Goal: Book appointment/travel/reservation

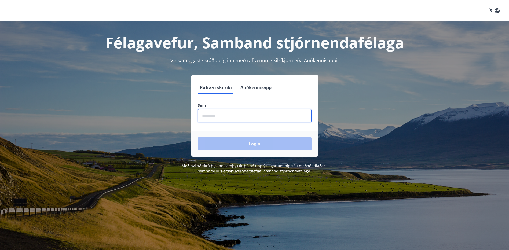
drag, startPoint x: 274, startPoint y: 117, endPoint x: 280, endPoint y: 115, distance: 6.2
click at [276, 116] on input "phone" at bounding box center [255, 115] width 114 height 13
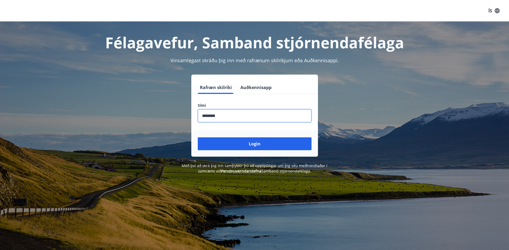
type input "********"
click at [198, 137] on button "Login" at bounding box center [255, 143] width 114 height 13
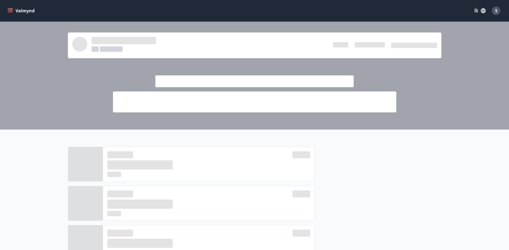
click at [10, 10] on icon "menu" at bounding box center [10, 9] width 5 height 1
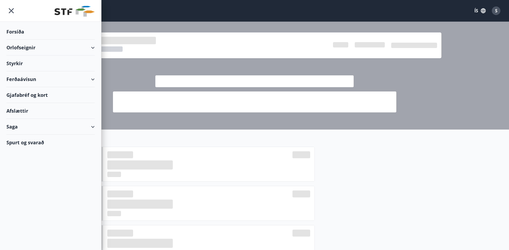
click at [92, 47] on div "Orlofseignir" at bounding box center [50, 48] width 88 height 16
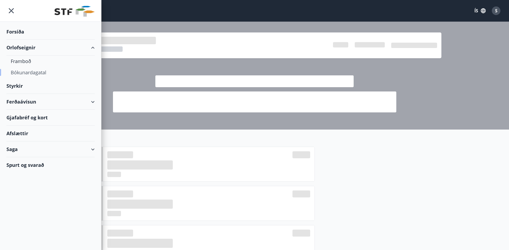
click at [32, 72] on div "Bókunardagatal" at bounding box center [51, 72] width 80 height 11
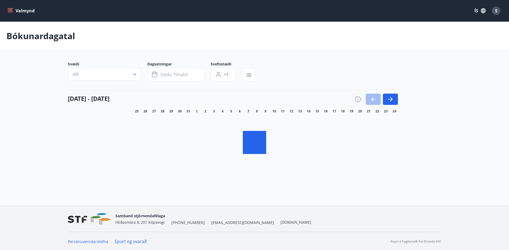
click at [133, 75] on icon "button" at bounding box center [134, 75] width 3 height 2
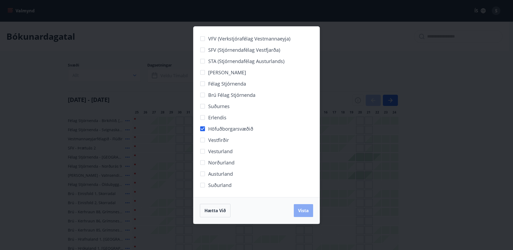
click at [306, 213] on span "Vista" at bounding box center [303, 211] width 11 height 6
click at [303, 212] on span "Vista" at bounding box center [303, 211] width 11 height 6
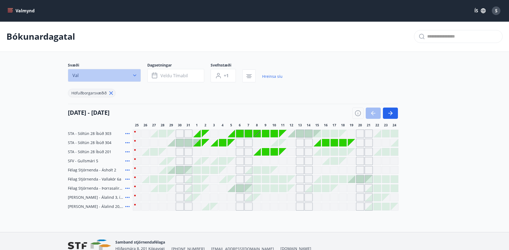
click at [136, 75] on icon "button" at bounding box center [134, 75] width 5 height 5
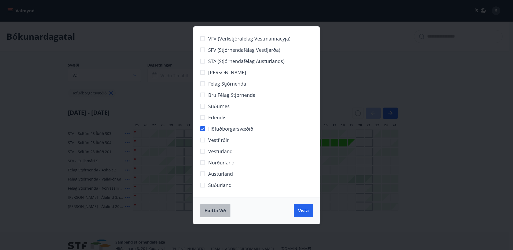
click at [215, 215] on button "Hætta við" at bounding box center [215, 210] width 31 height 13
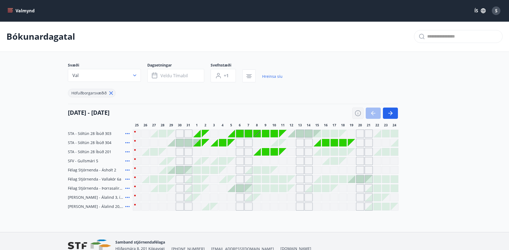
click at [356, 113] on icon "button" at bounding box center [358, 113] width 6 height 6
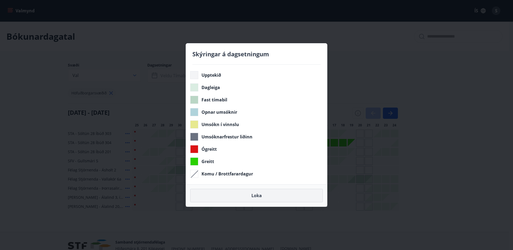
click at [264, 195] on button "Loka" at bounding box center [256, 195] width 133 height 13
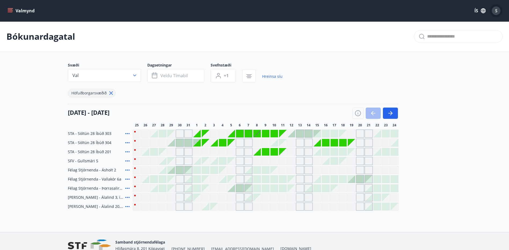
click at [493, 11] on div "S" at bounding box center [496, 10] width 9 height 9
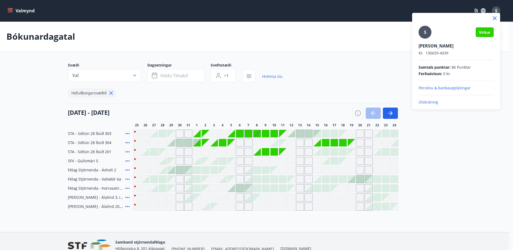
click at [435, 101] on p "Útskráning" at bounding box center [456, 102] width 75 height 5
